Goal: Find specific page/section

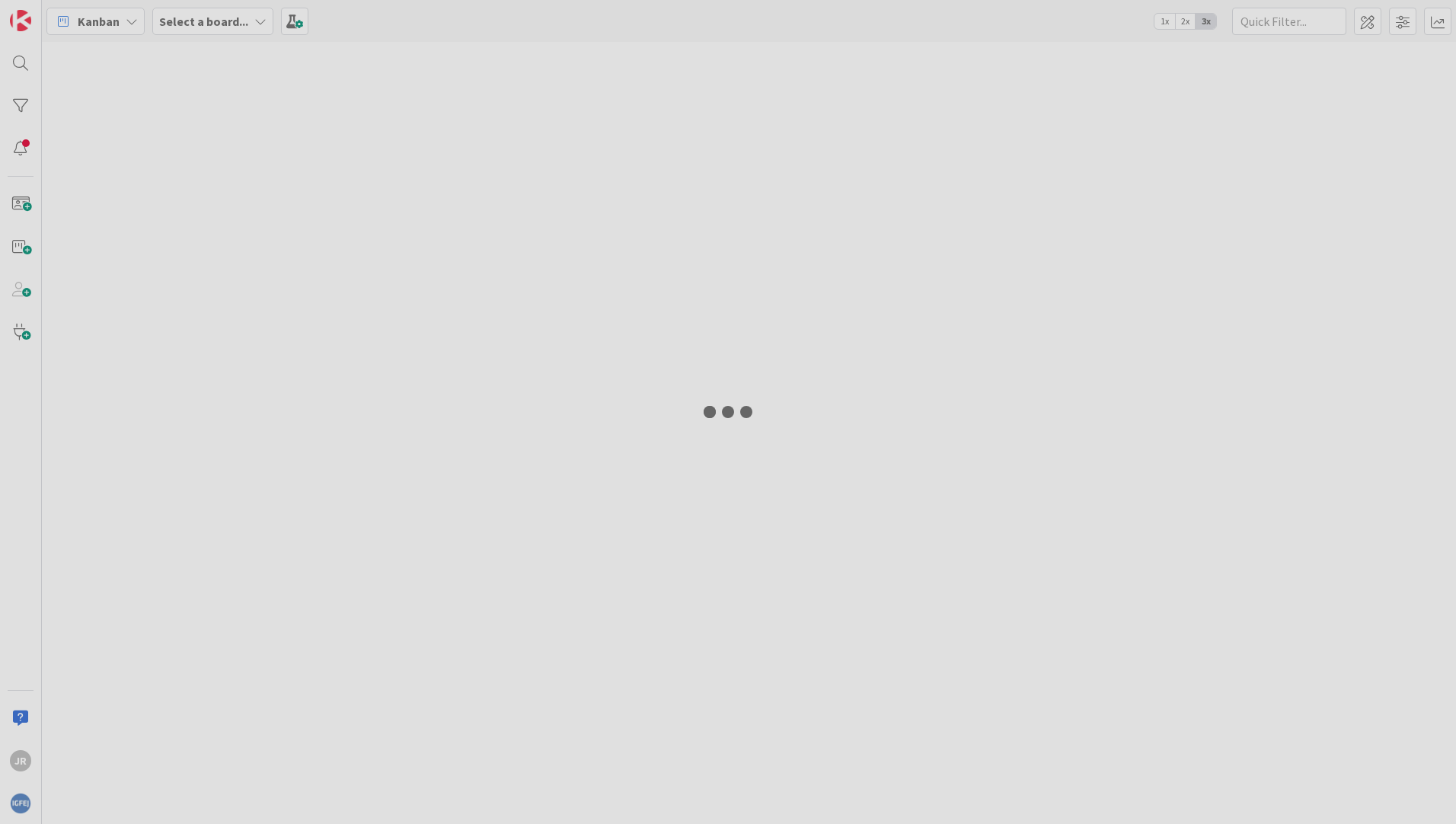
type input "herdeir"
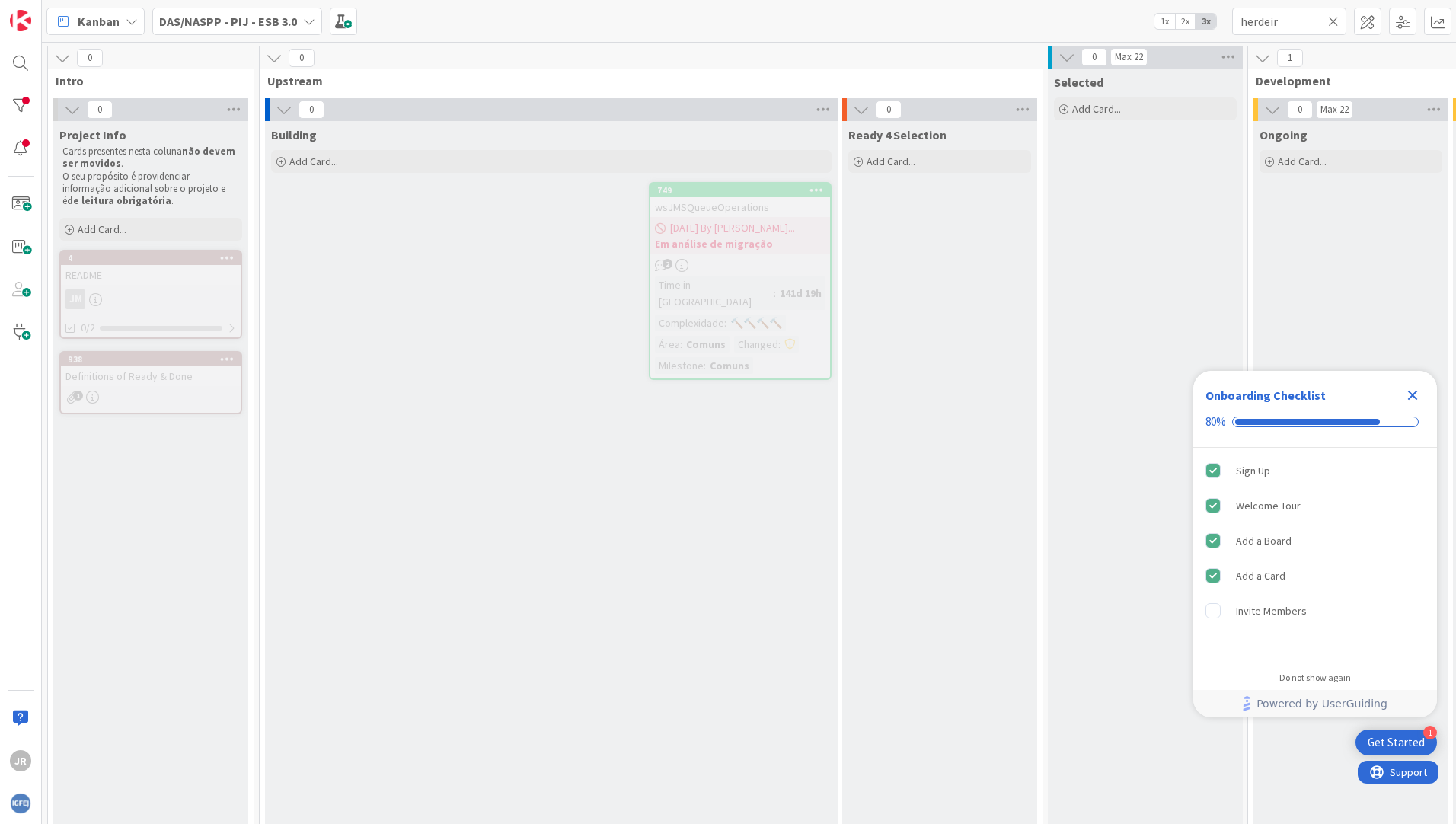
click at [271, 20] on b "DAS/NASPP - PIJ - ESB 3.0" at bounding box center [227, 21] width 138 height 15
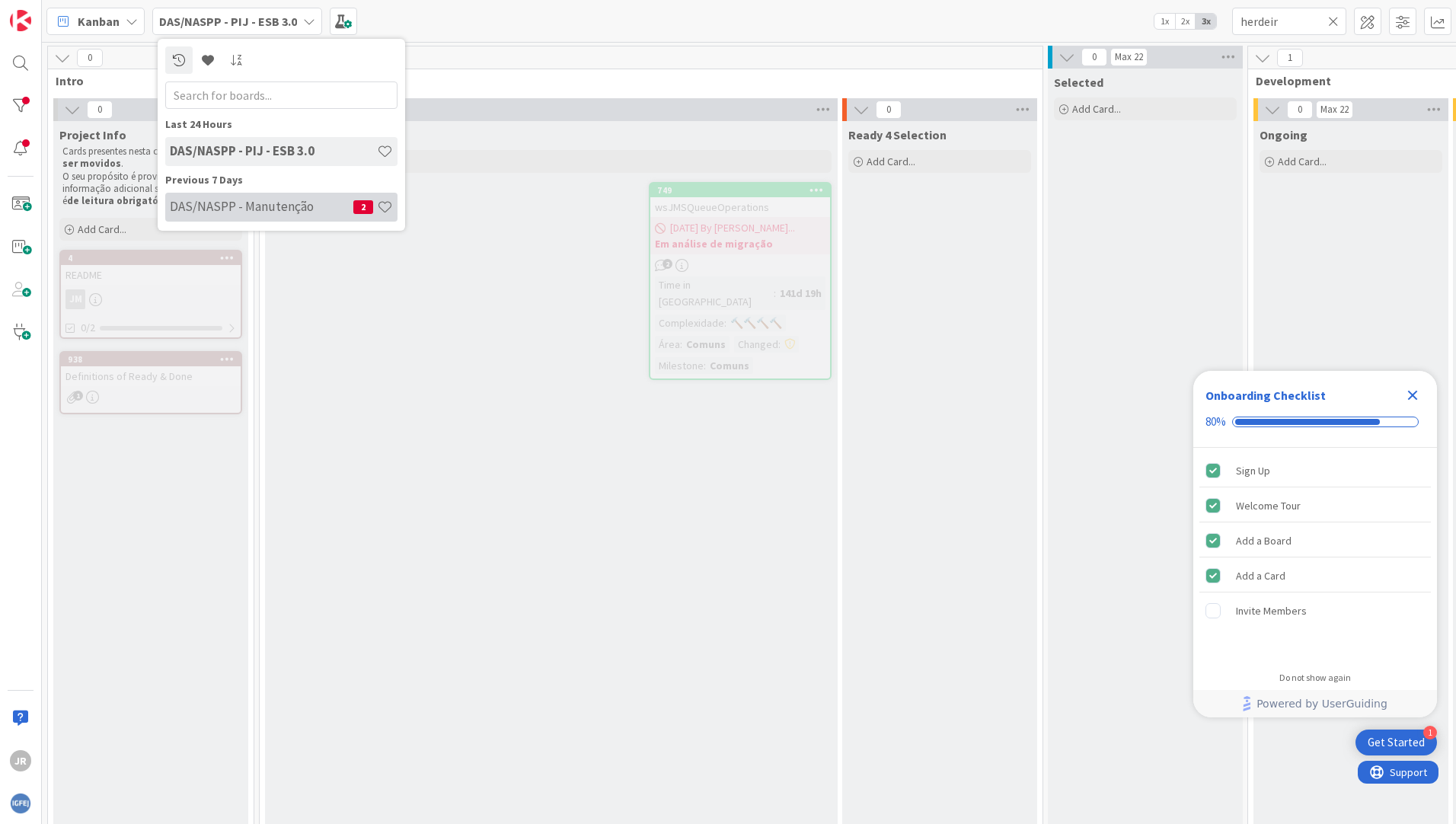
click at [218, 202] on h4 "DAS/NASPP - Manutenção" at bounding box center [261, 206] width 183 height 15
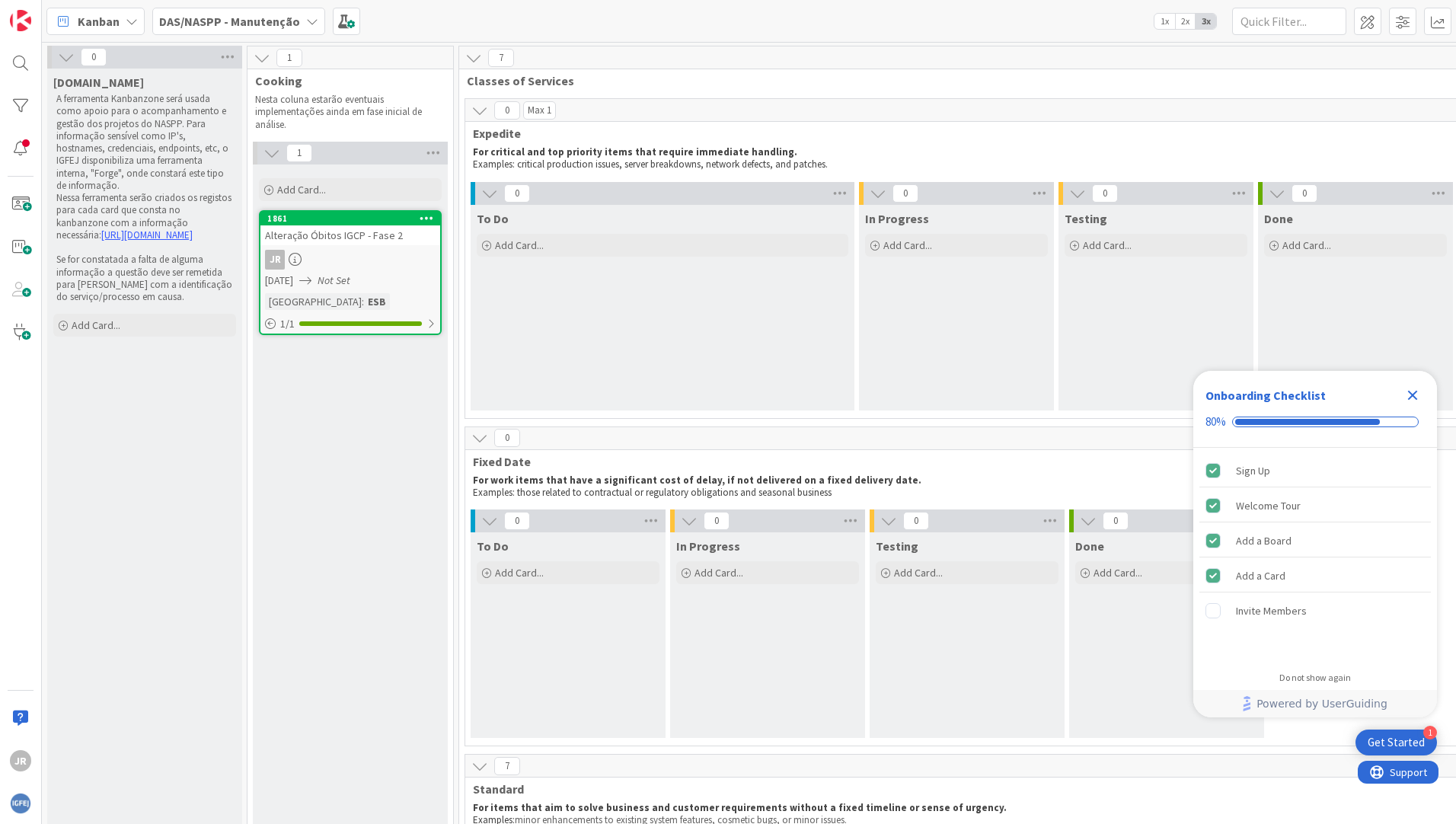
click at [1414, 391] on icon "Close Checklist" at bounding box center [1413, 395] width 18 height 18
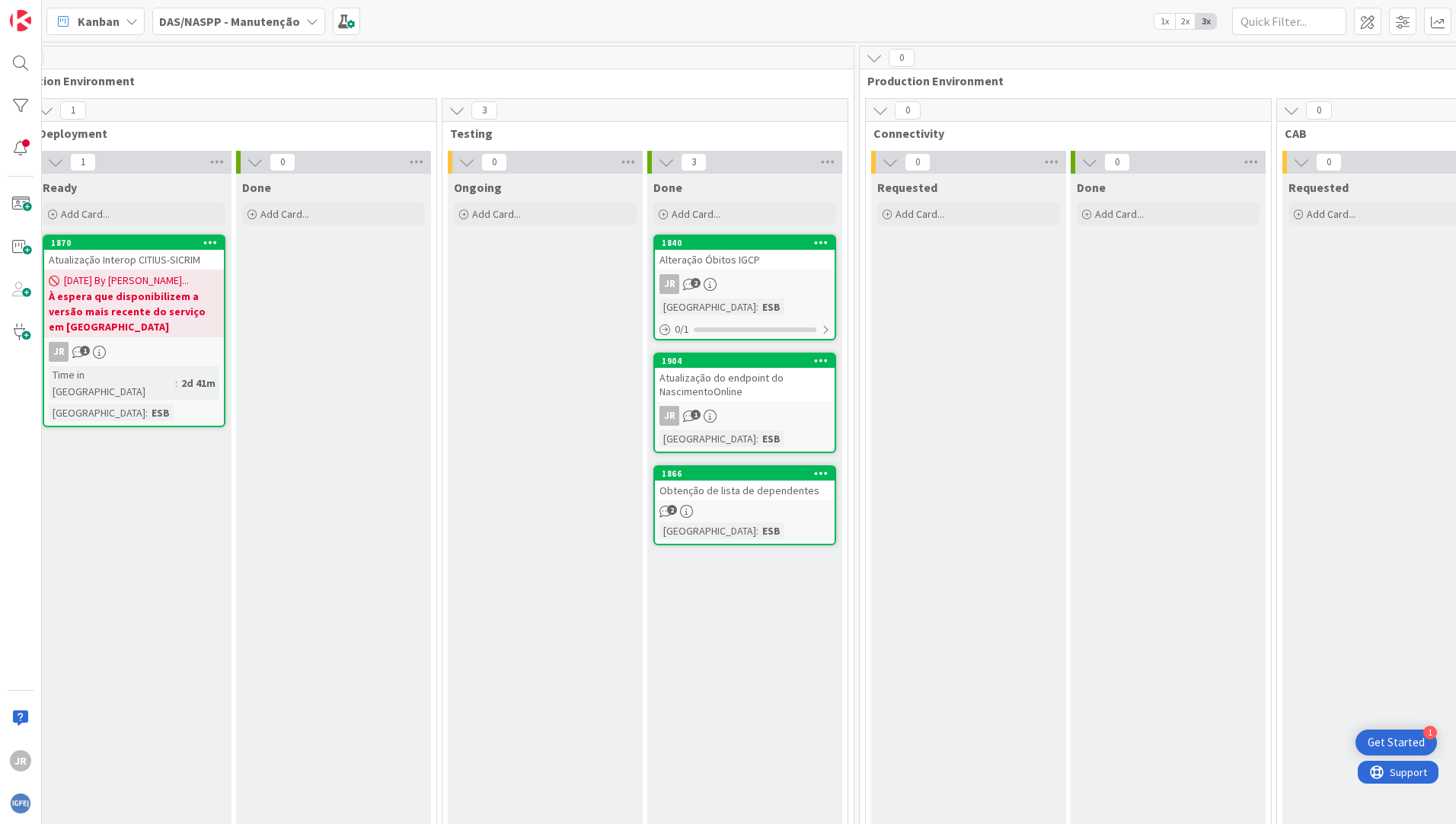
scroll to position [0, 1578]
